Goal: Task Accomplishment & Management: Complete application form

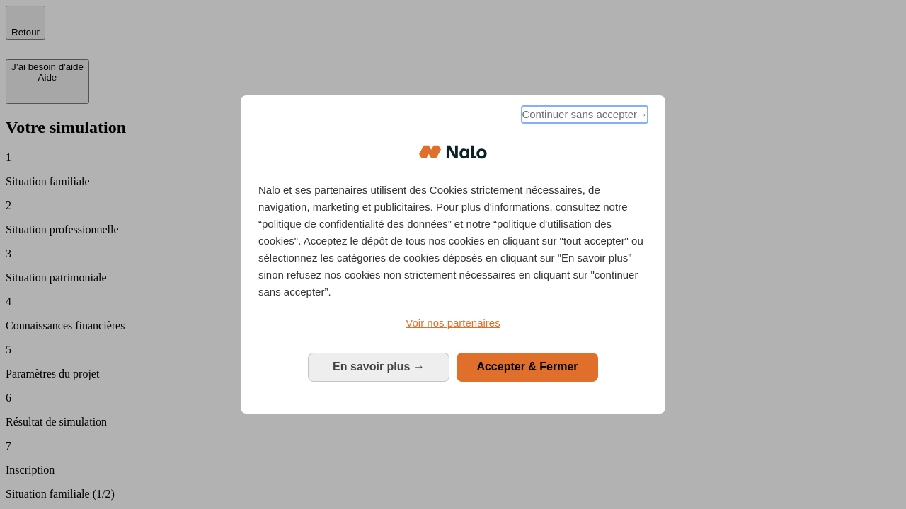
click at [583, 117] on span "Continuer sans accepter →" at bounding box center [584, 114] width 126 height 17
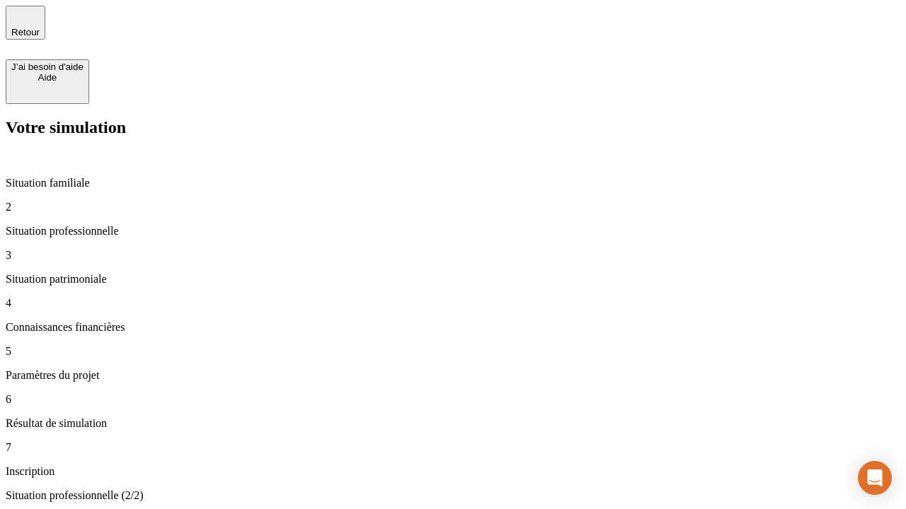
type input "70 000"
type input "1 000"
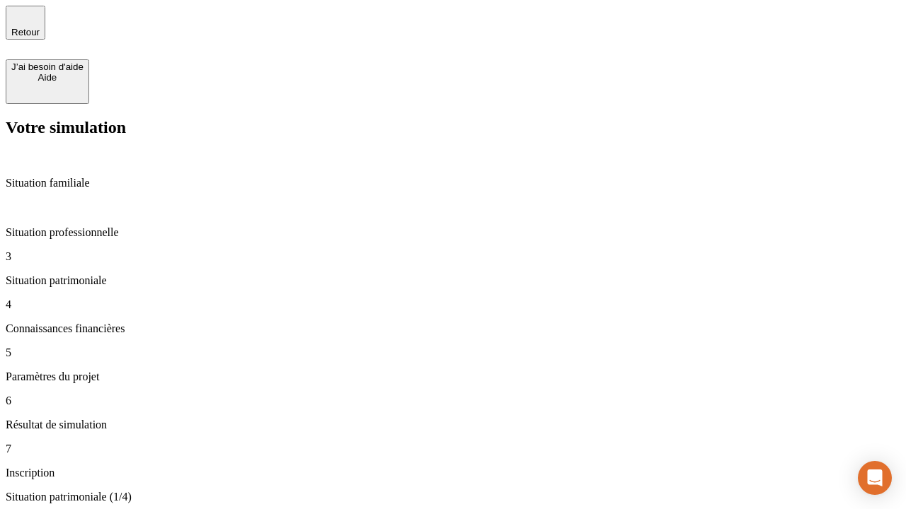
type input "800"
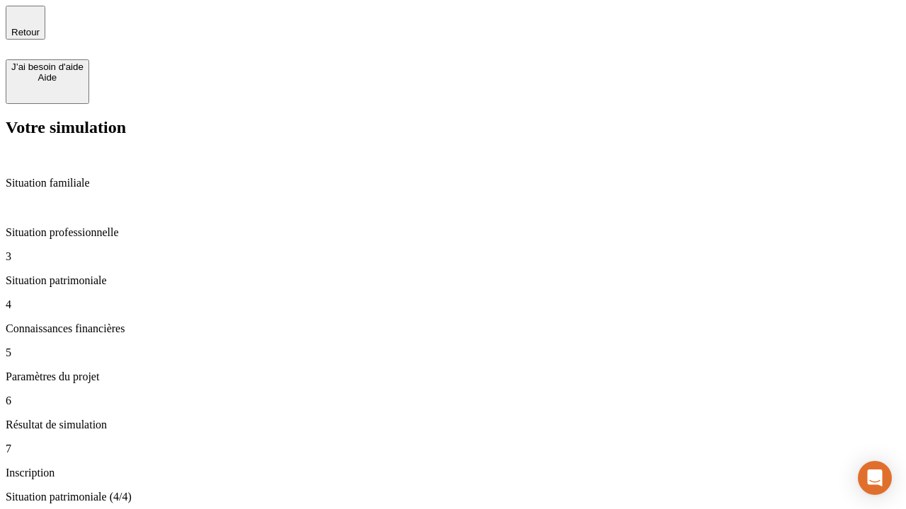
type input "6"
type input "400"
type input "3"
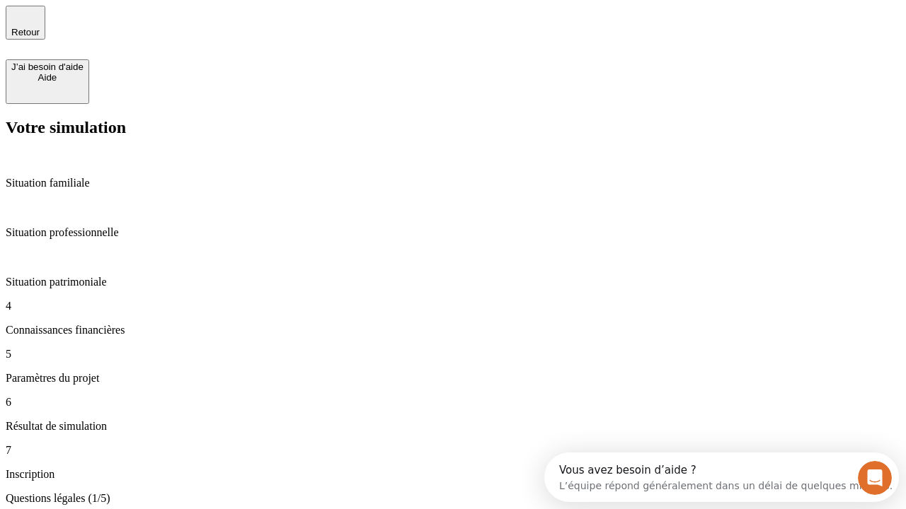
scroll to position [13, 0]
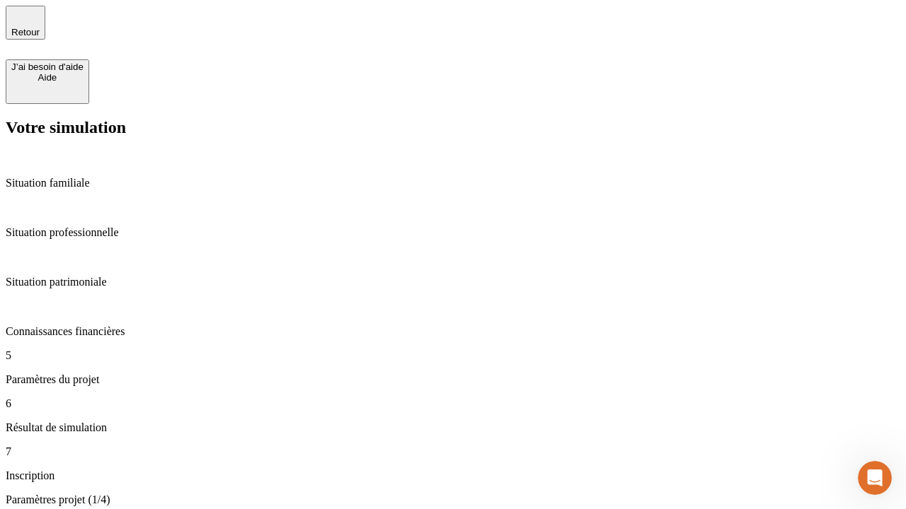
type input "35"
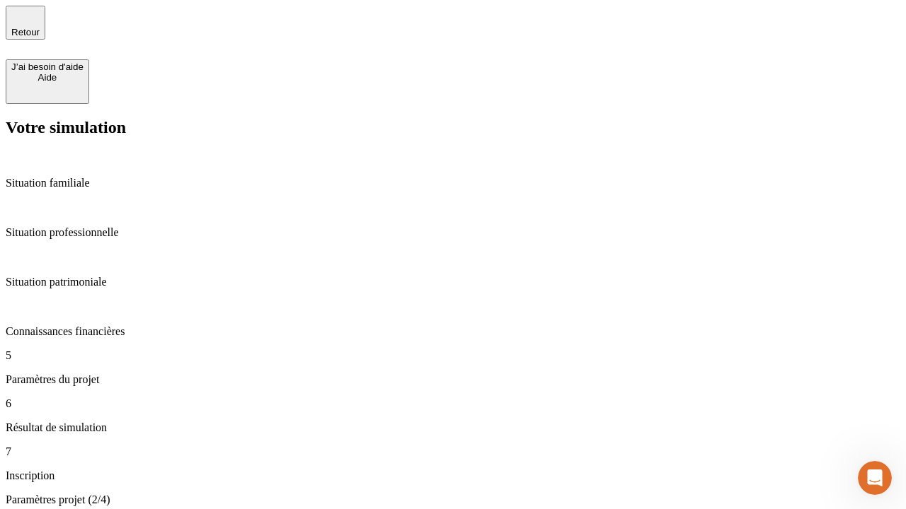
type input "500"
type input "640"
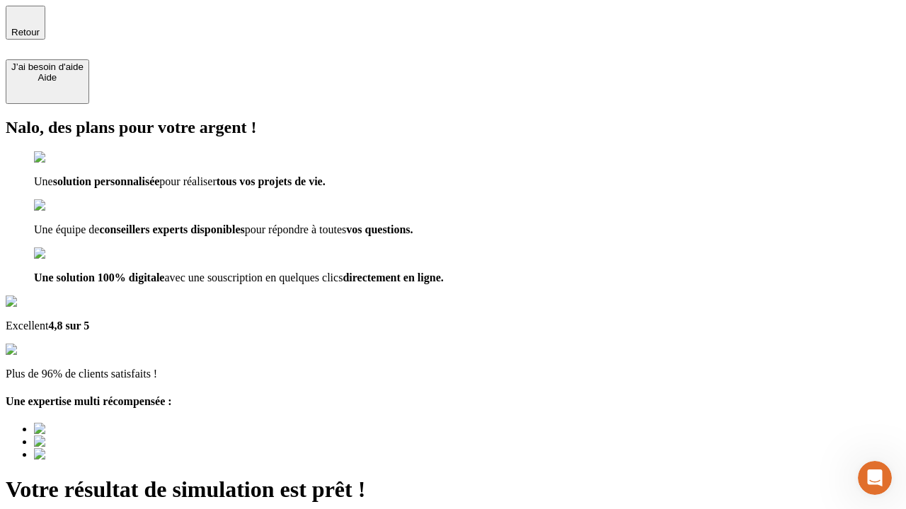
type input "[EMAIL_ADDRESS][DOMAIN_NAME]"
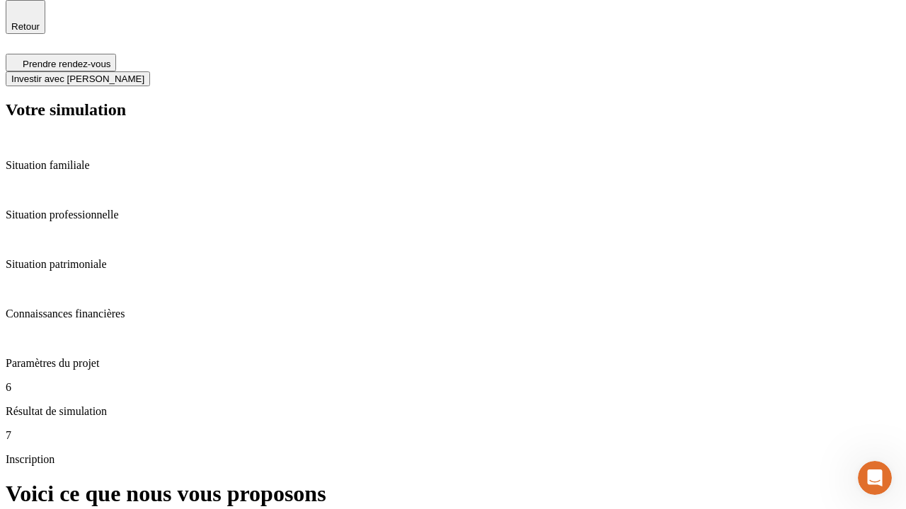
click at [144, 74] on span "Investir avec [PERSON_NAME]" at bounding box center [77, 79] width 133 height 11
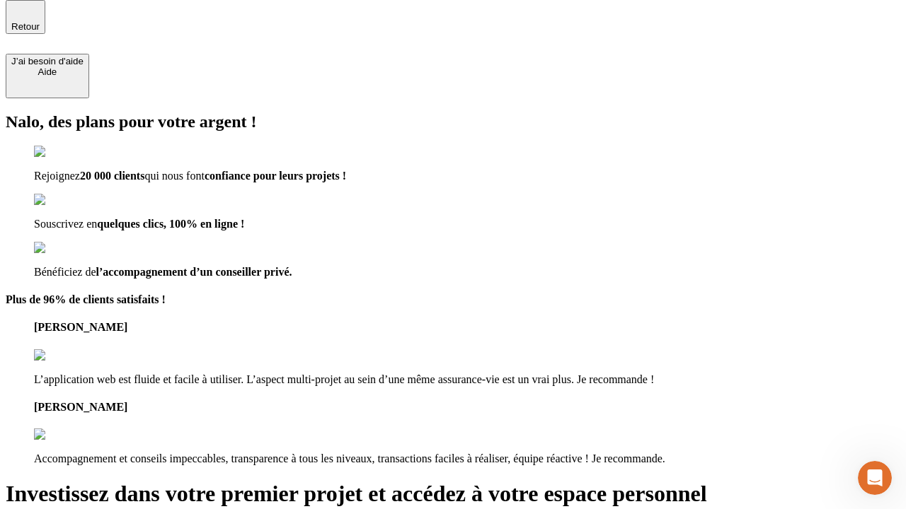
scroll to position [4, 0]
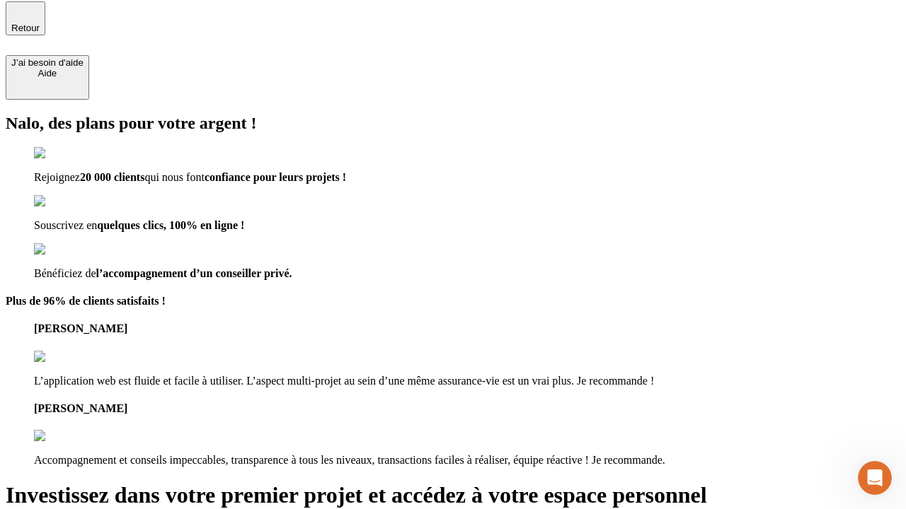
type input "[EMAIL_ADDRESS][DOMAIN_NAME]"
